Goal: Entertainment & Leisure: Browse casually

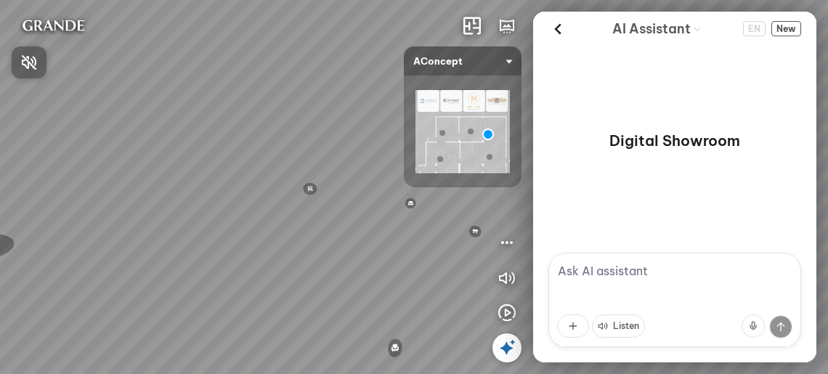
click at [688, 91] on div at bounding box center [414, 187] width 828 height 374
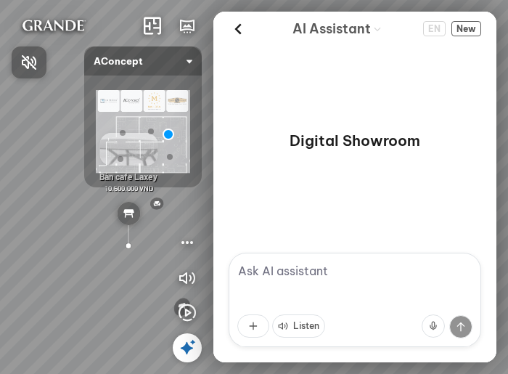
click at [240, 30] on div at bounding box center [254, 187] width 508 height 374
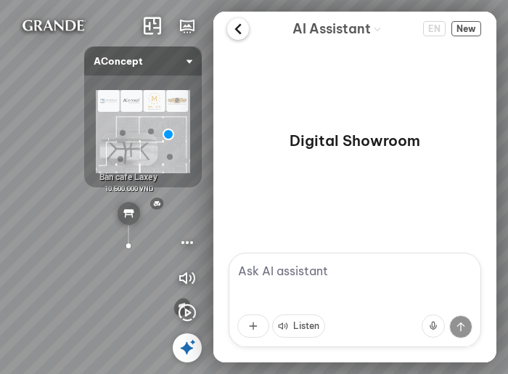
click at [235, 30] on icon at bounding box center [238, 29] width 22 height 22
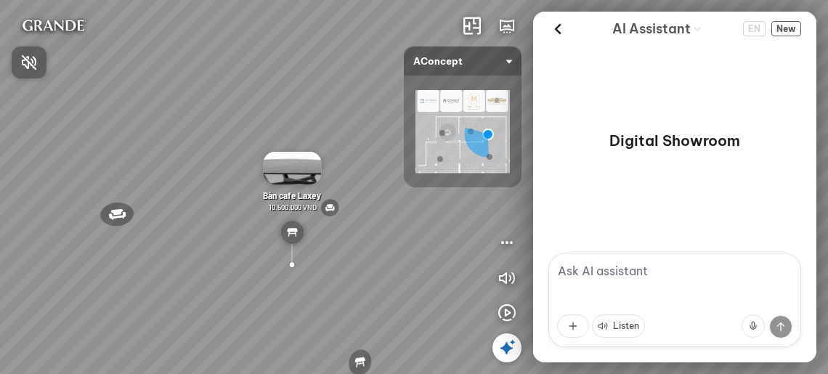
click at [562, 23] on div at bounding box center [414, 187] width 828 height 374
click at [560, 28] on icon at bounding box center [558, 29] width 22 height 22
